Goal: Share content: Share content

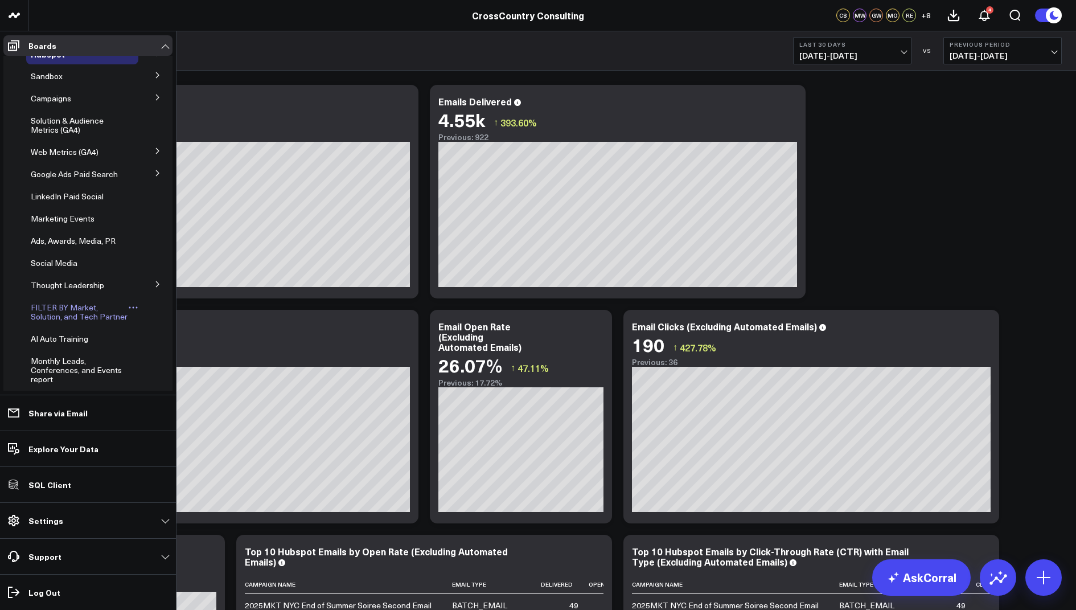
scroll to position [228, 0]
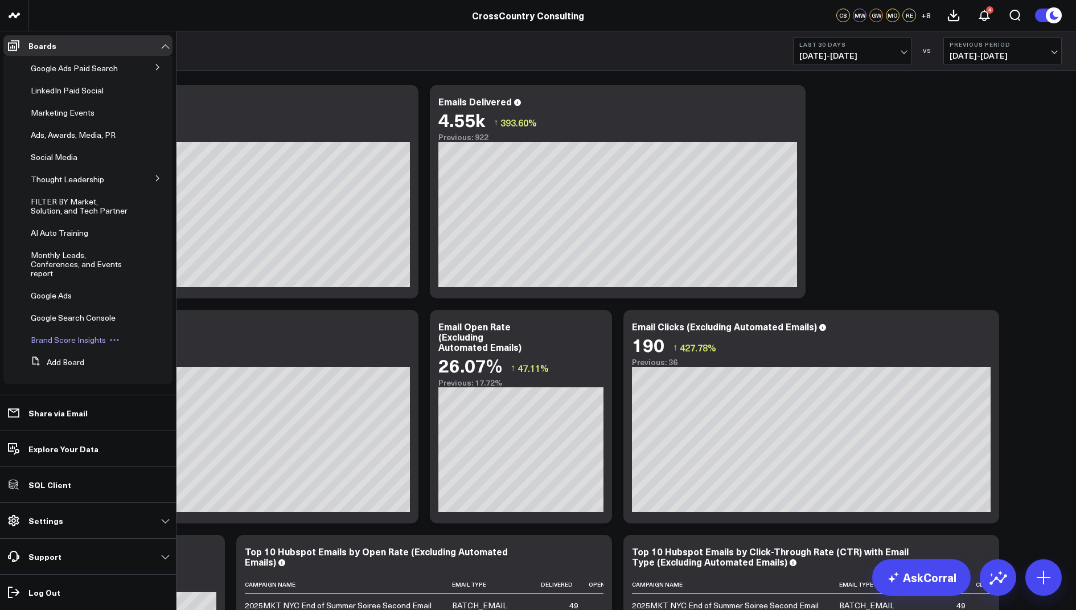
click at [45, 342] on span "Brand Score Insights" at bounding box center [68, 339] width 75 height 11
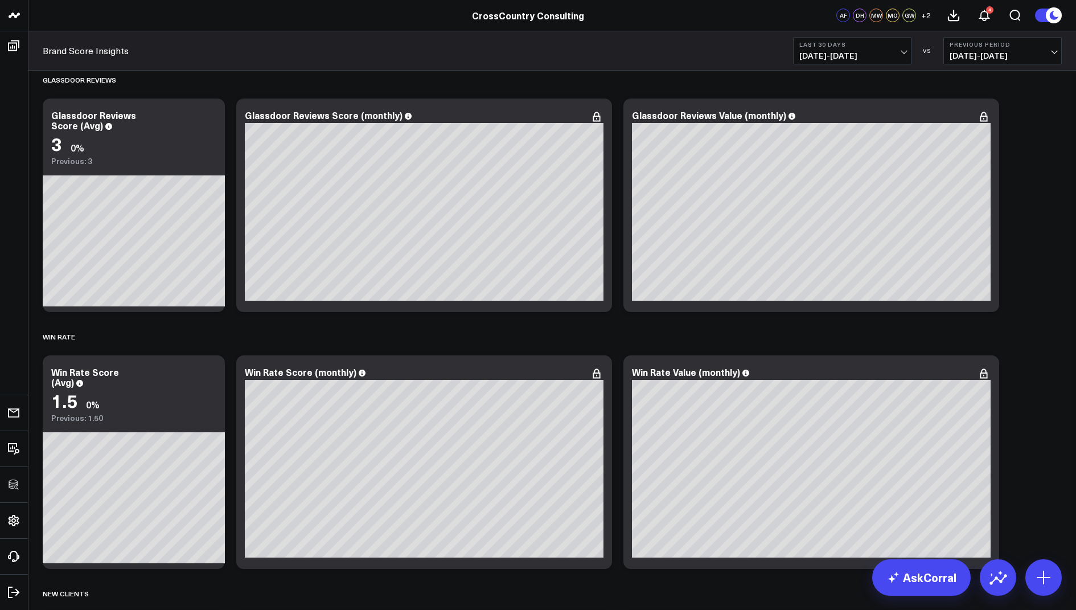
scroll to position [3221, 0]
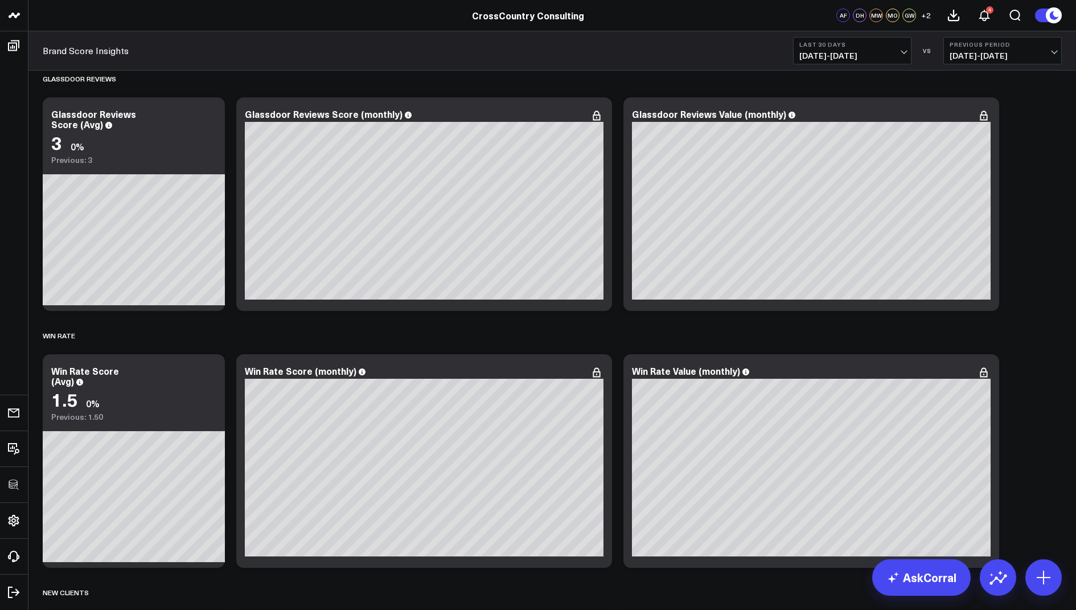
click at [841, 46] on b "Last 30 Days" at bounding box center [852, 44] width 106 height 7
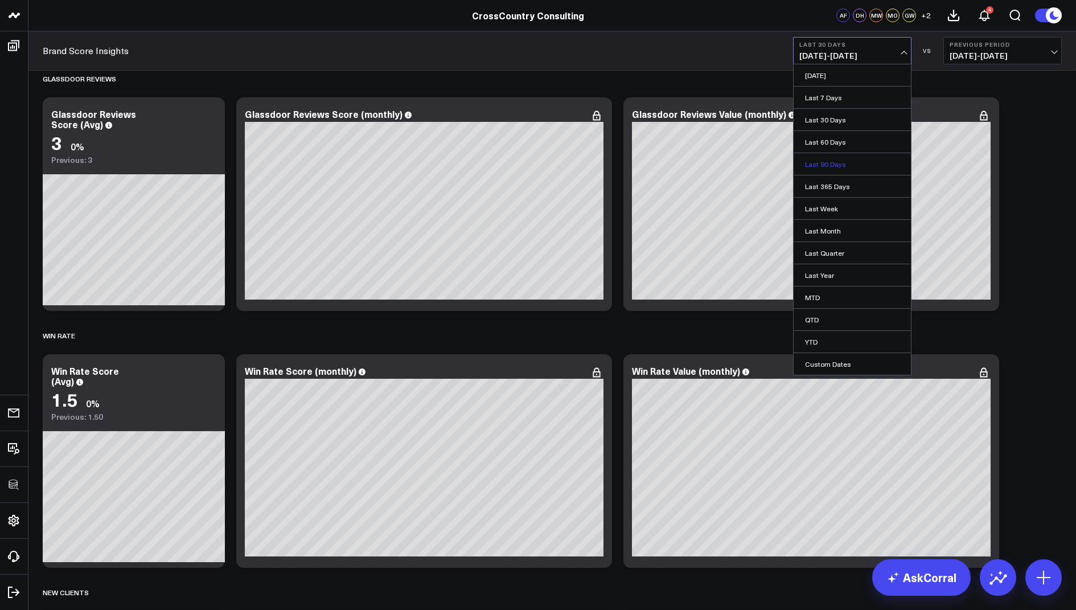
click at [828, 163] on link "Last 90 Days" at bounding box center [852, 164] width 117 height 22
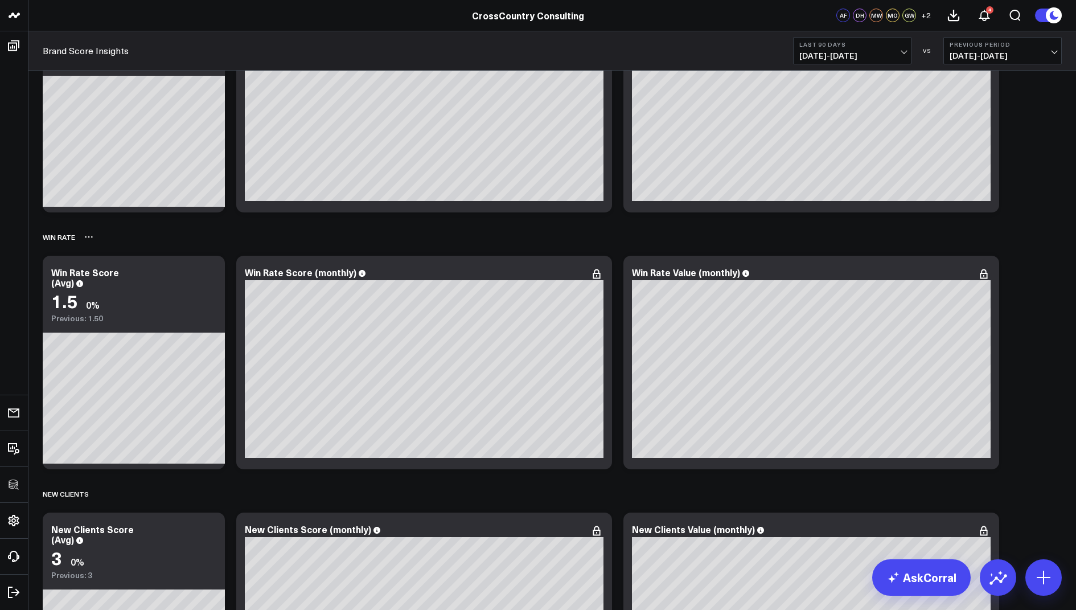
scroll to position [3311, 0]
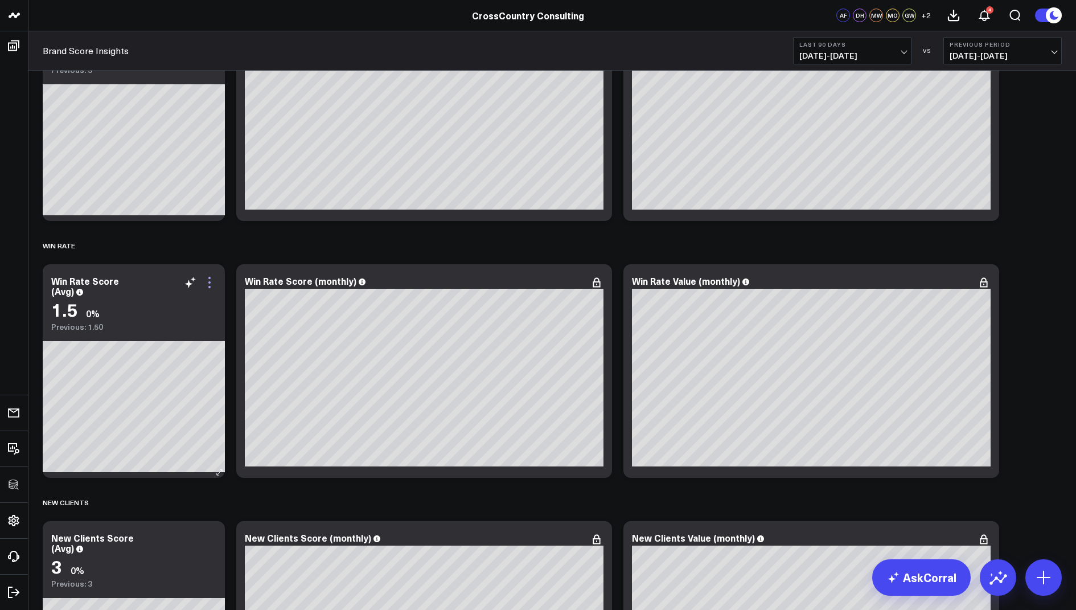
click at [212, 281] on icon at bounding box center [210, 283] width 14 height 14
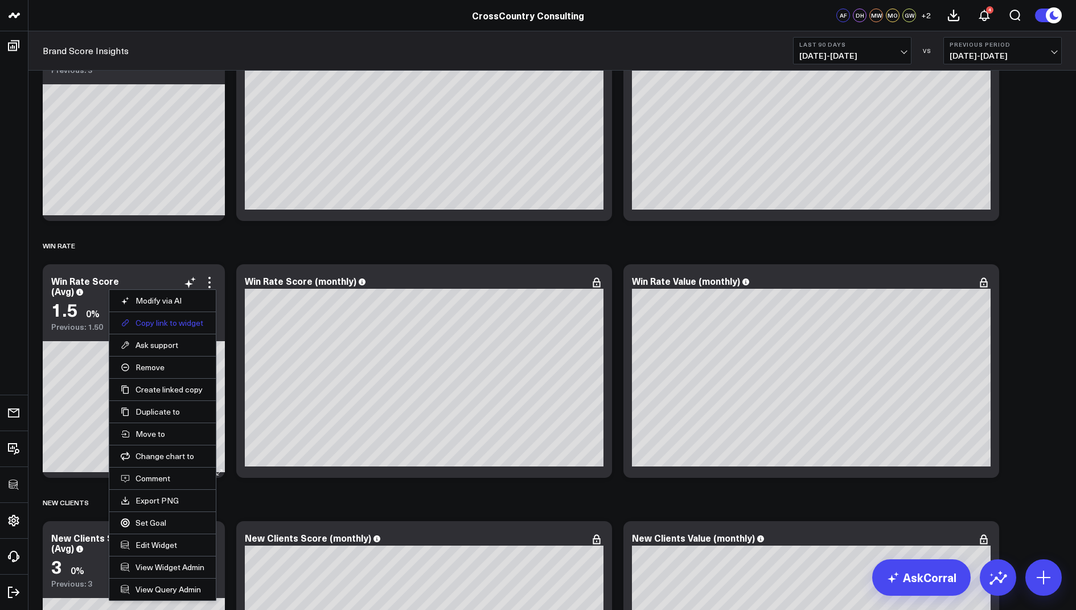
click at [161, 318] on button "Copy link to widget" at bounding box center [163, 323] width 84 height 10
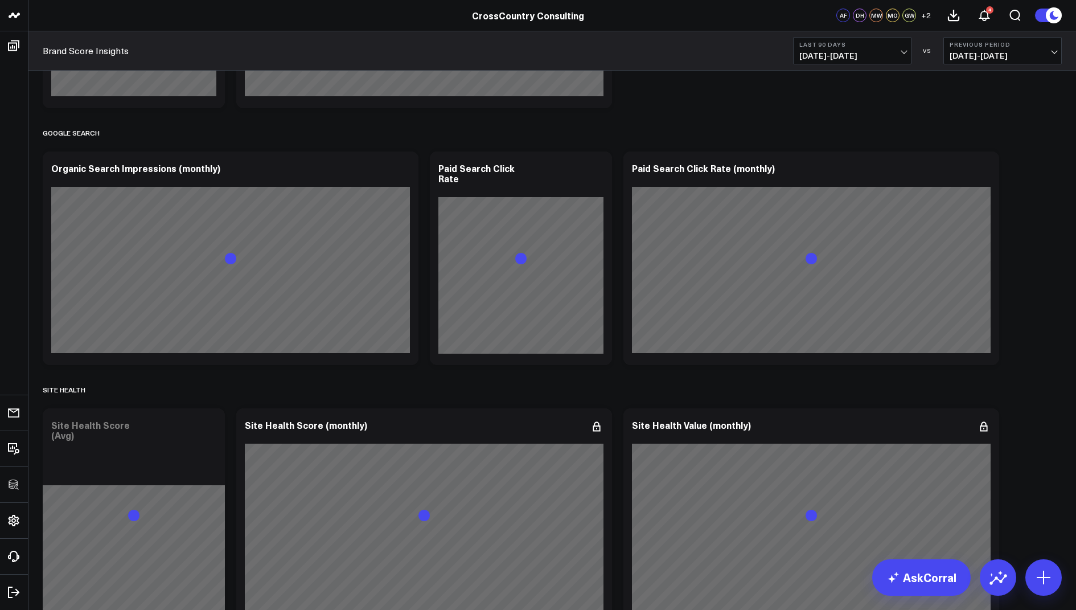
scroll to position [3489, 0]
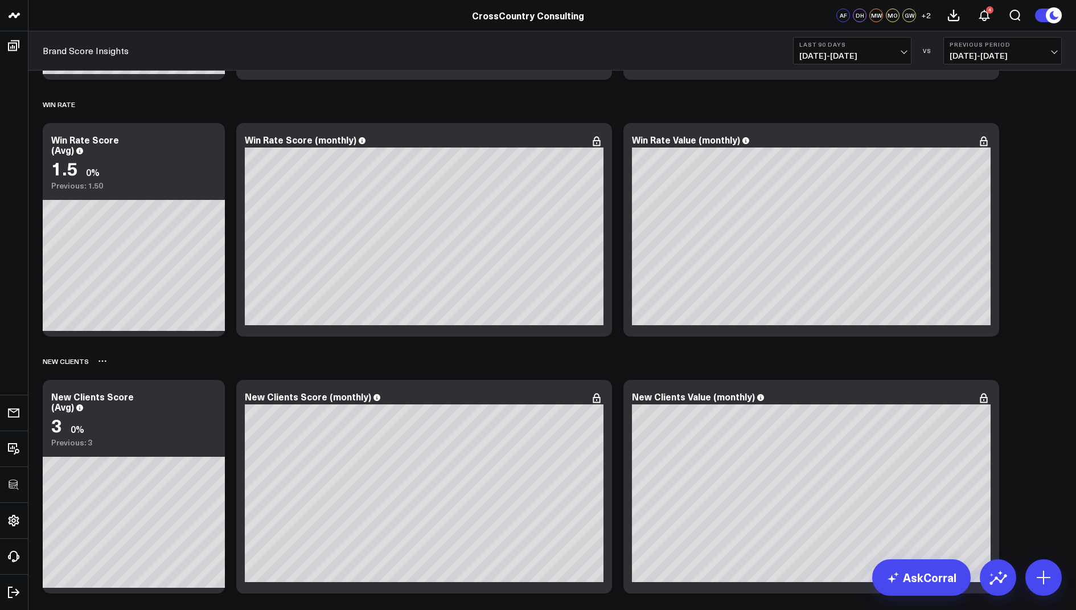
scroll to position [3448, 0]
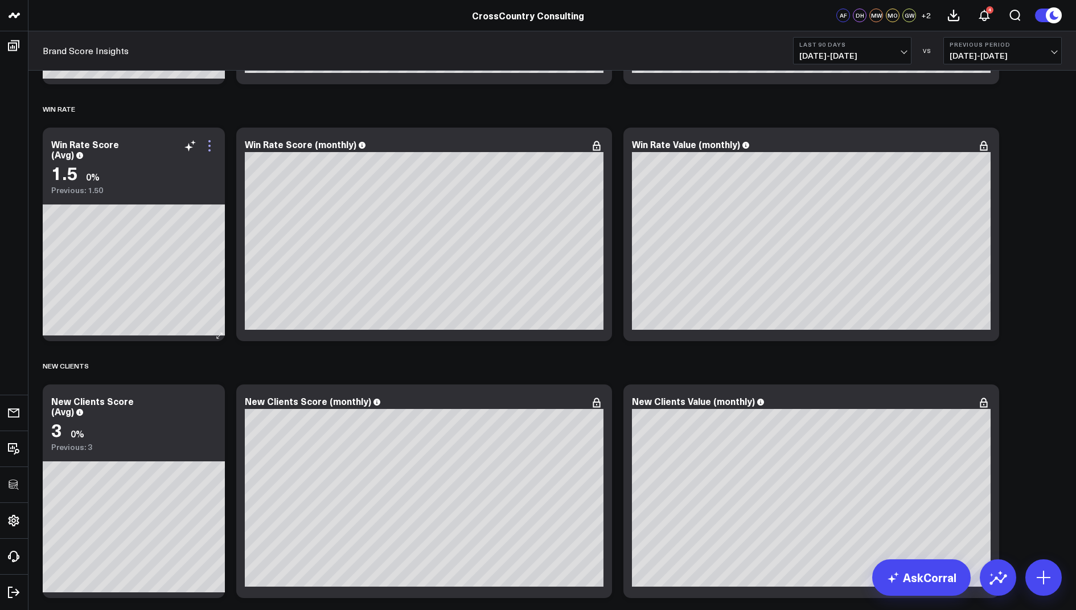
click at [211, 144] on icon at bounding box center [210, 146] width 14 height 14
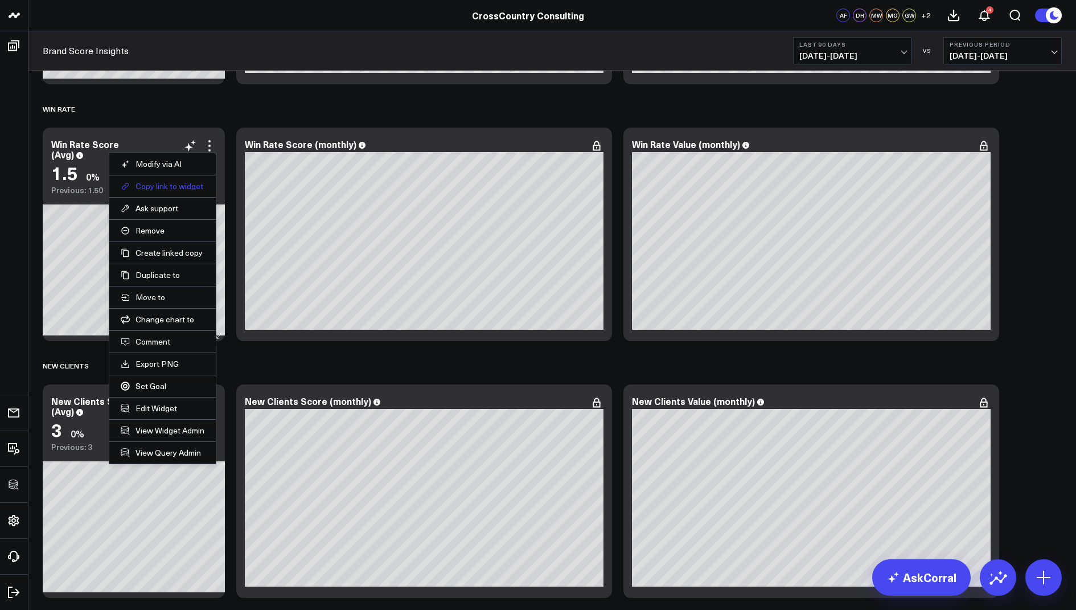
click at [159, 181] on button "Copy link to widget" at bounding box center [163, 186] width 84 height 10
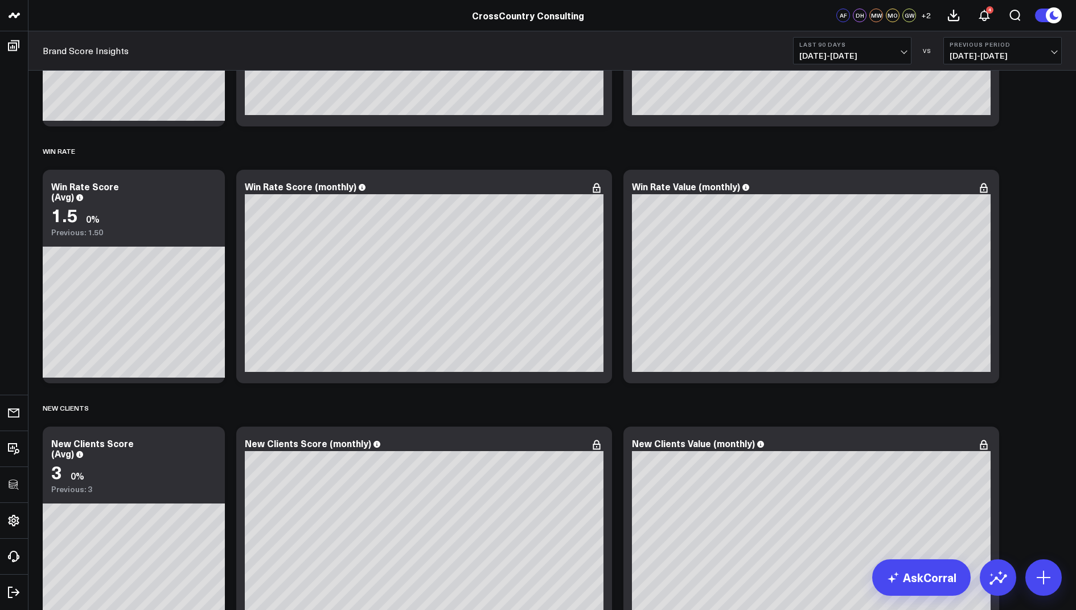
scroll to position [3389, 0]
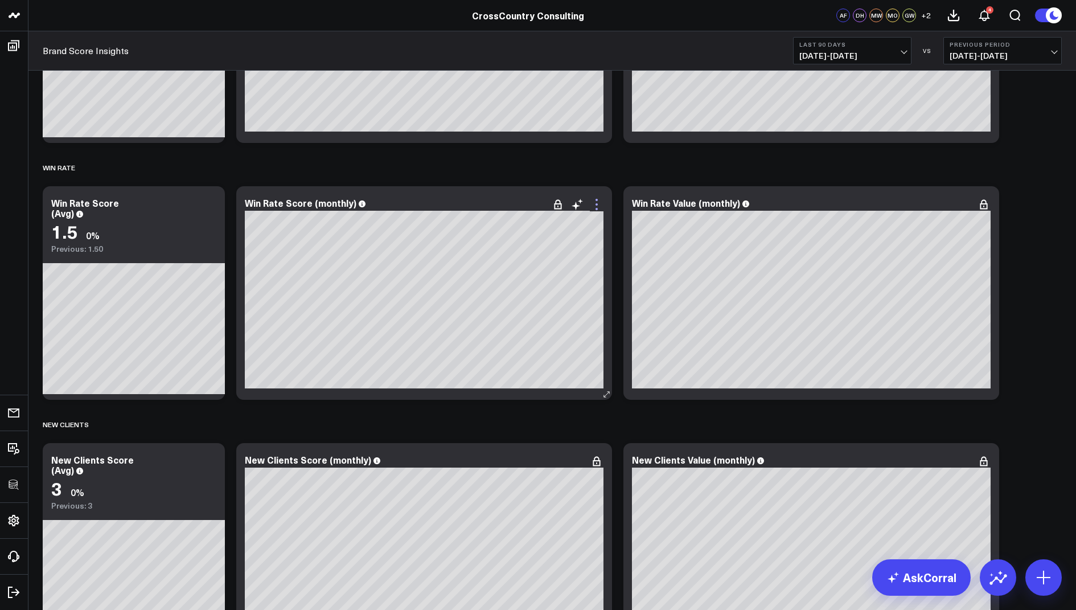
click at [595, 200] on icon at bounding box center [597, 205] width 14 height 14
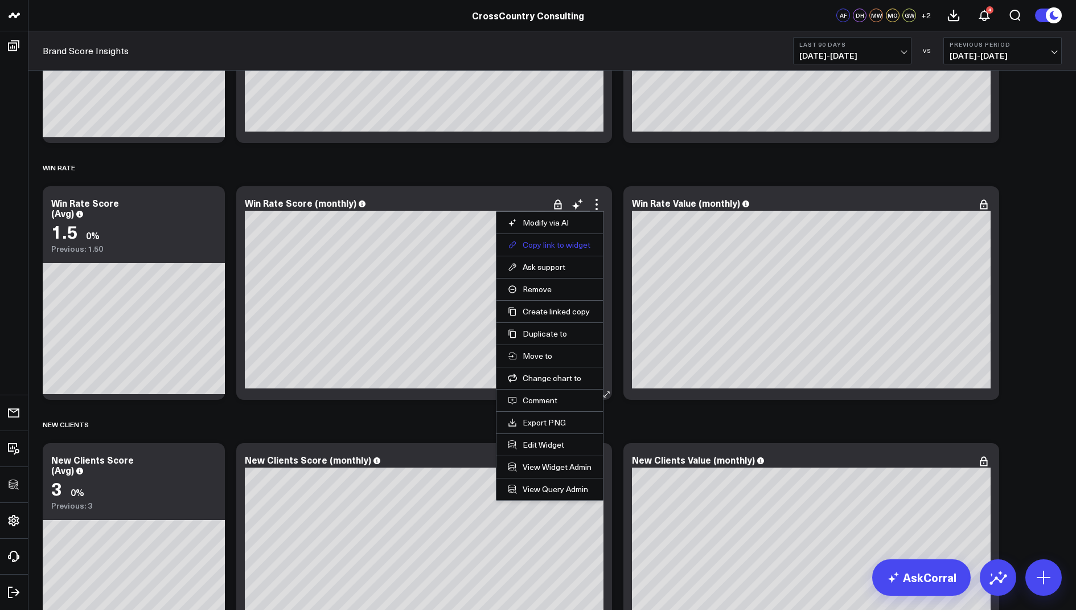
click at [546, 248] on button "Copy link to widget" at bounding box center [550, 245] width 84 height 10
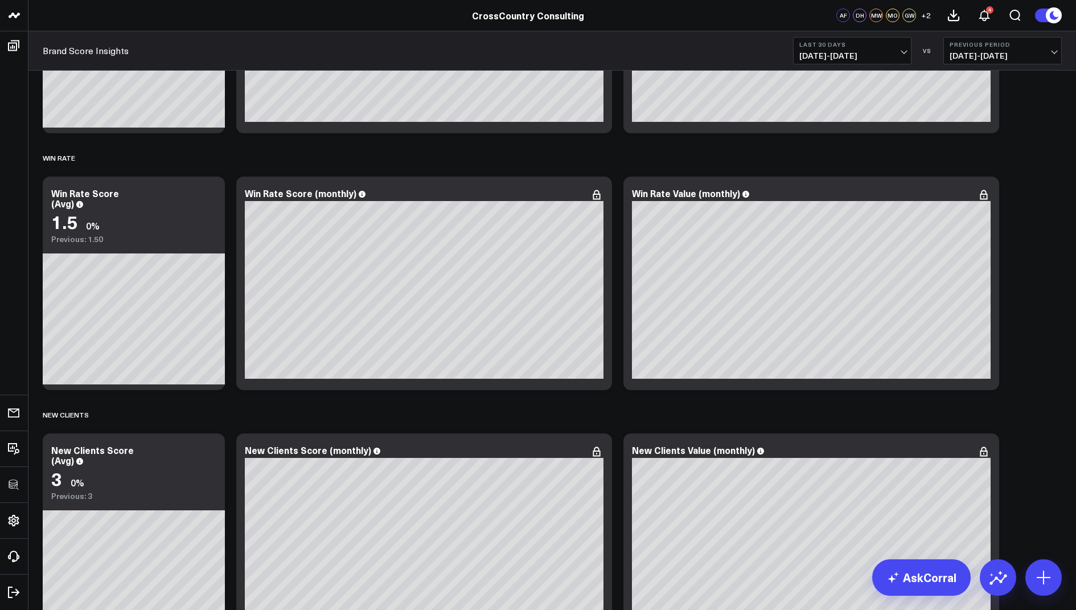
scroll to position [3370, 0]
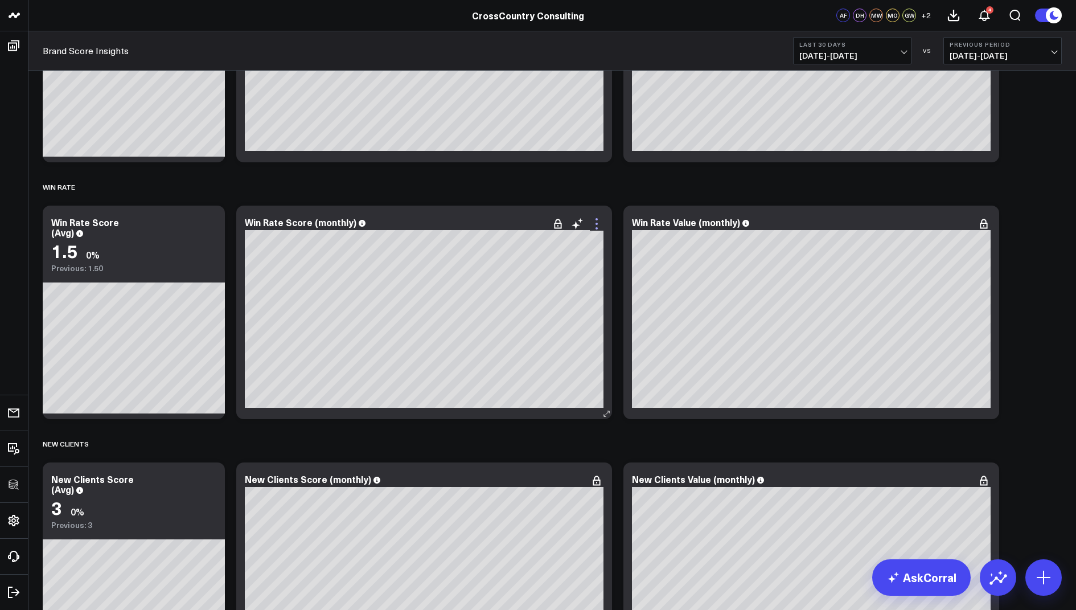
click at [597, 224] on icon at bounding box center [597, 224] width 14 height 14
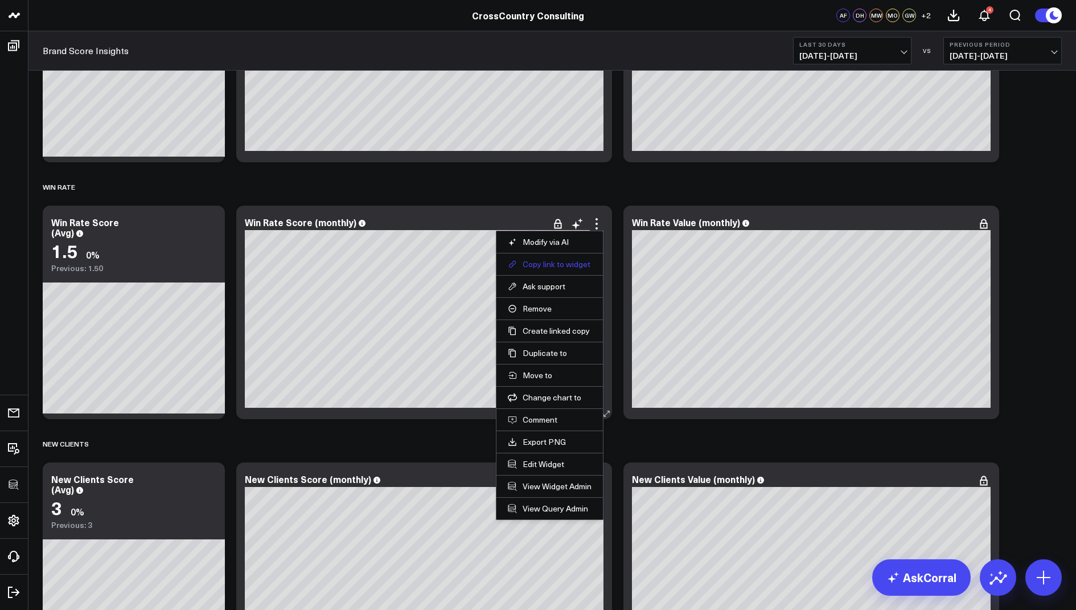
click at [553, 261] on button "Copy link to widget" at bounding box center [550, 264] width 84 height 10
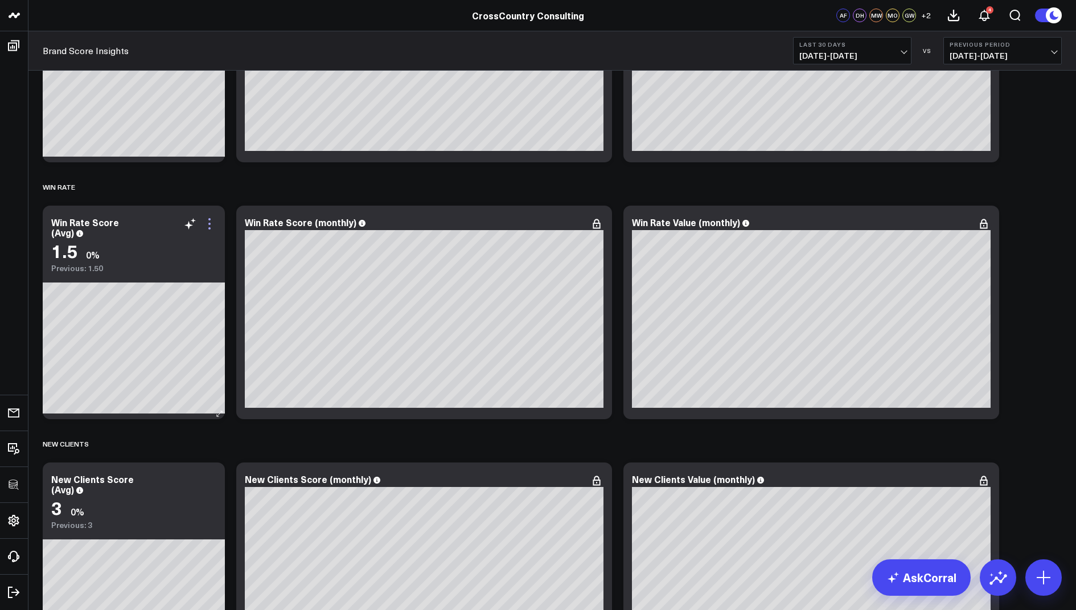
click at [207, 222] on icon at bounding box center [210, 224] width 14 height 14
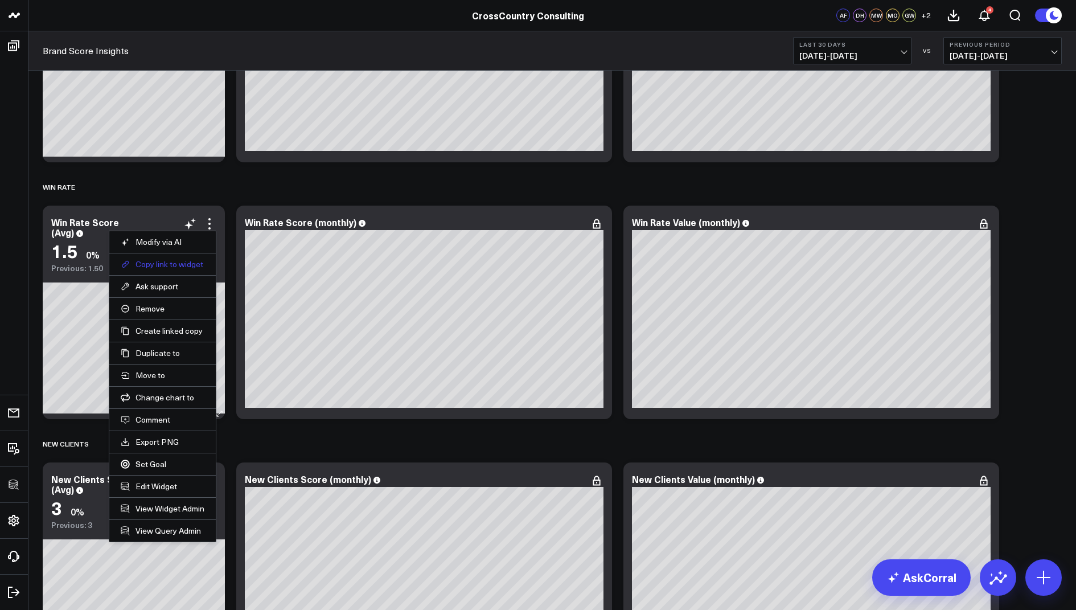
click at [162, 262] on button "Copy link to widget" at bounding box center [163, 264] width 84 height 10
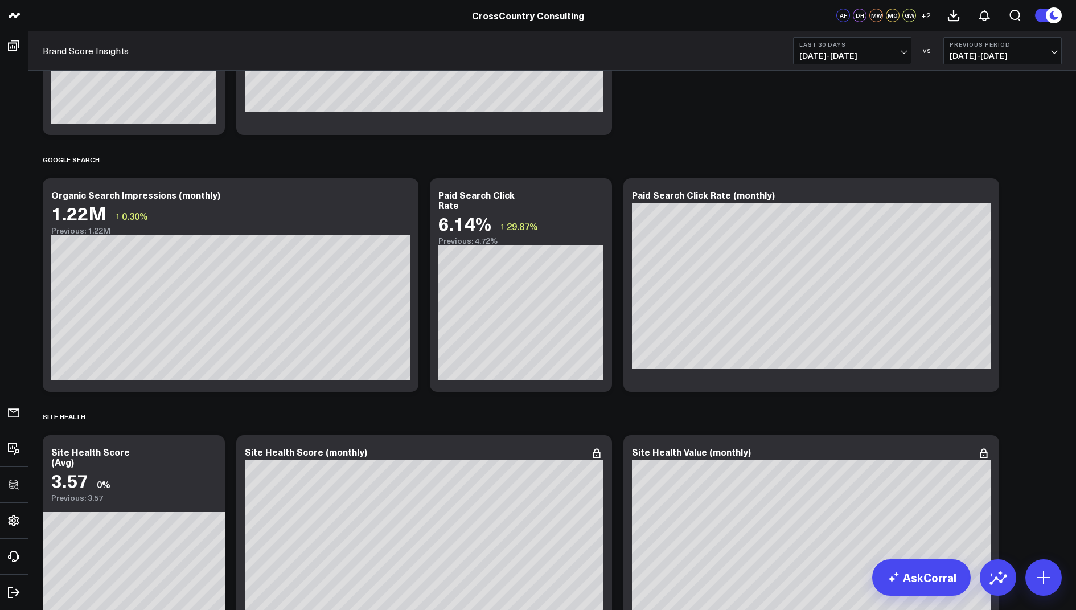
scroll to position [3489, 0]
